Goal: Task Accomplishment & Management: Complete application form

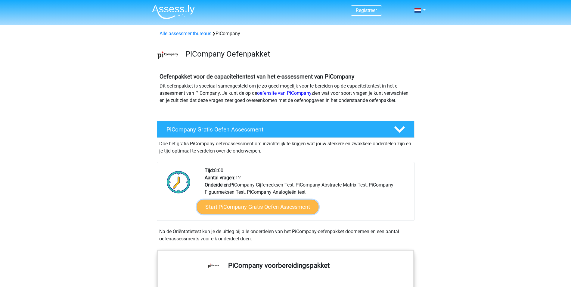
click at [263, 214] on link "Start PiCompany Gratis Oefen Assessment" at bounding box center [257, 207] width 122 height 14
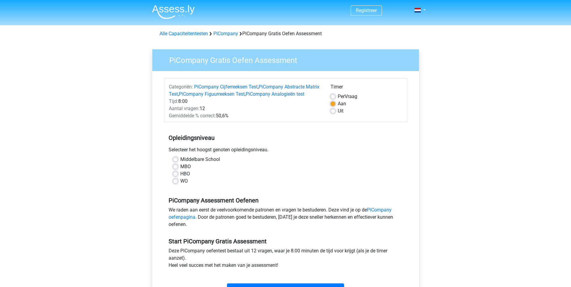
click at [180, 177] on label "HBO" at bounding box center [185, 173] width 10 height 7
click at [175, 176] on input "HBO" at bounding box center [175, 173] width 5 height 6
radio input "true"
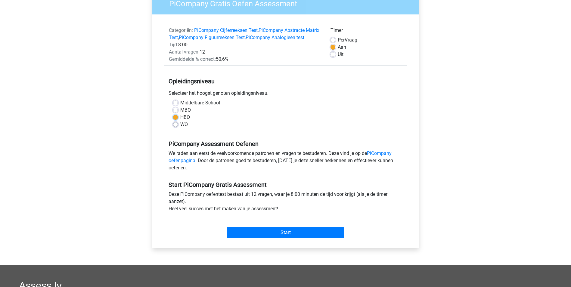
scroll to position [60, 0]
